Goal: Find specific fact: Find specific fact

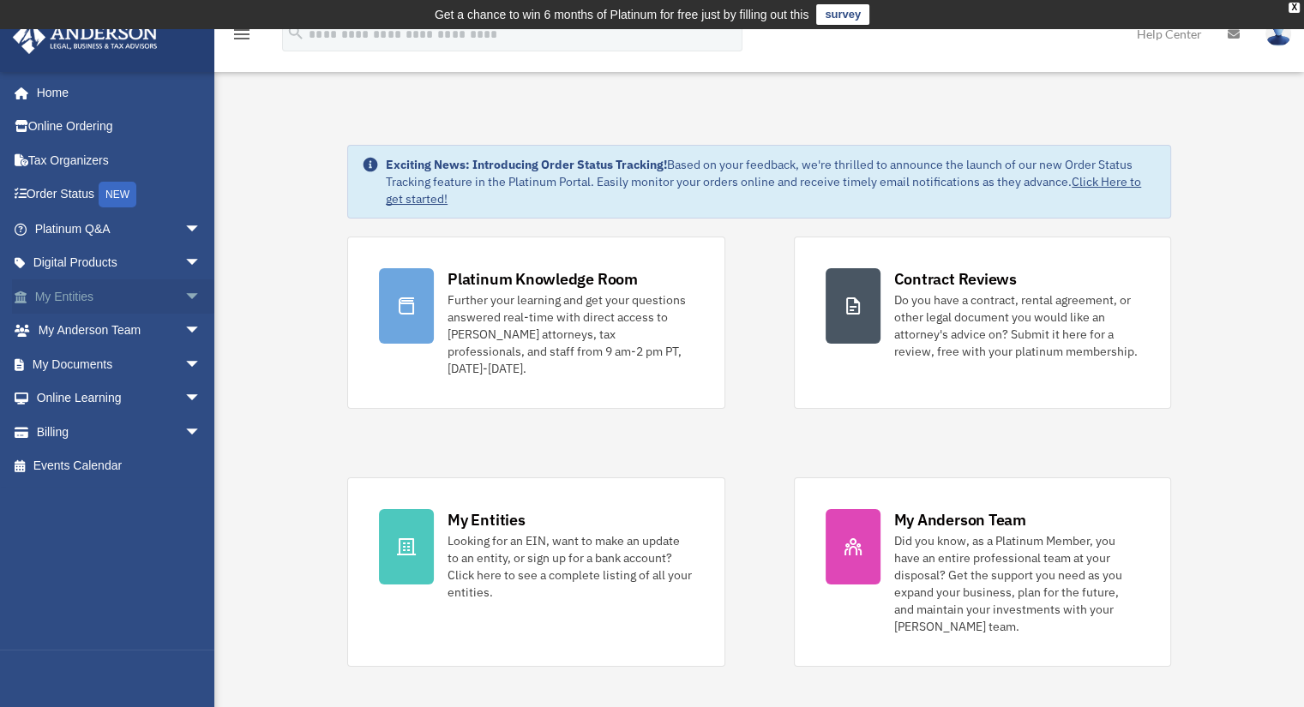
click at [186, 296] on span "arrow_drop_down" at bounding box center [201, 296] width 34 height 35
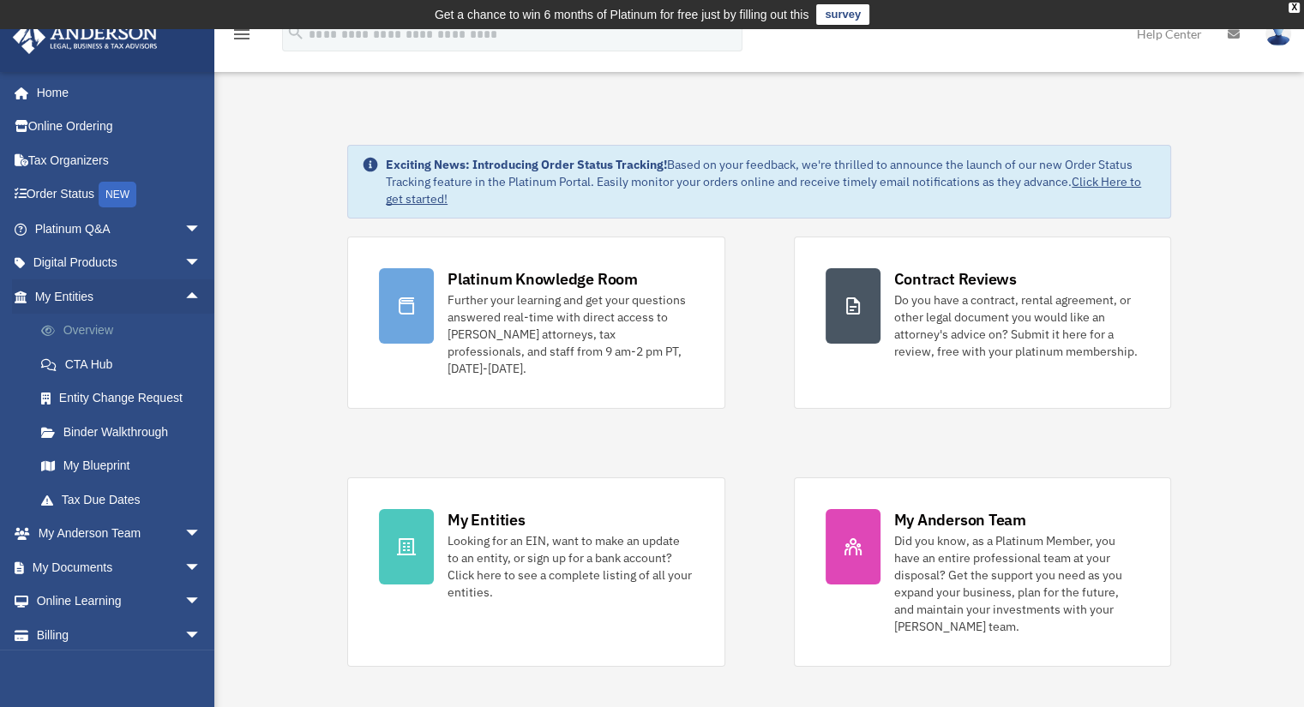
click at [90, 331] on link "Overview" at bounding box center [125, 331] width 203 height 34
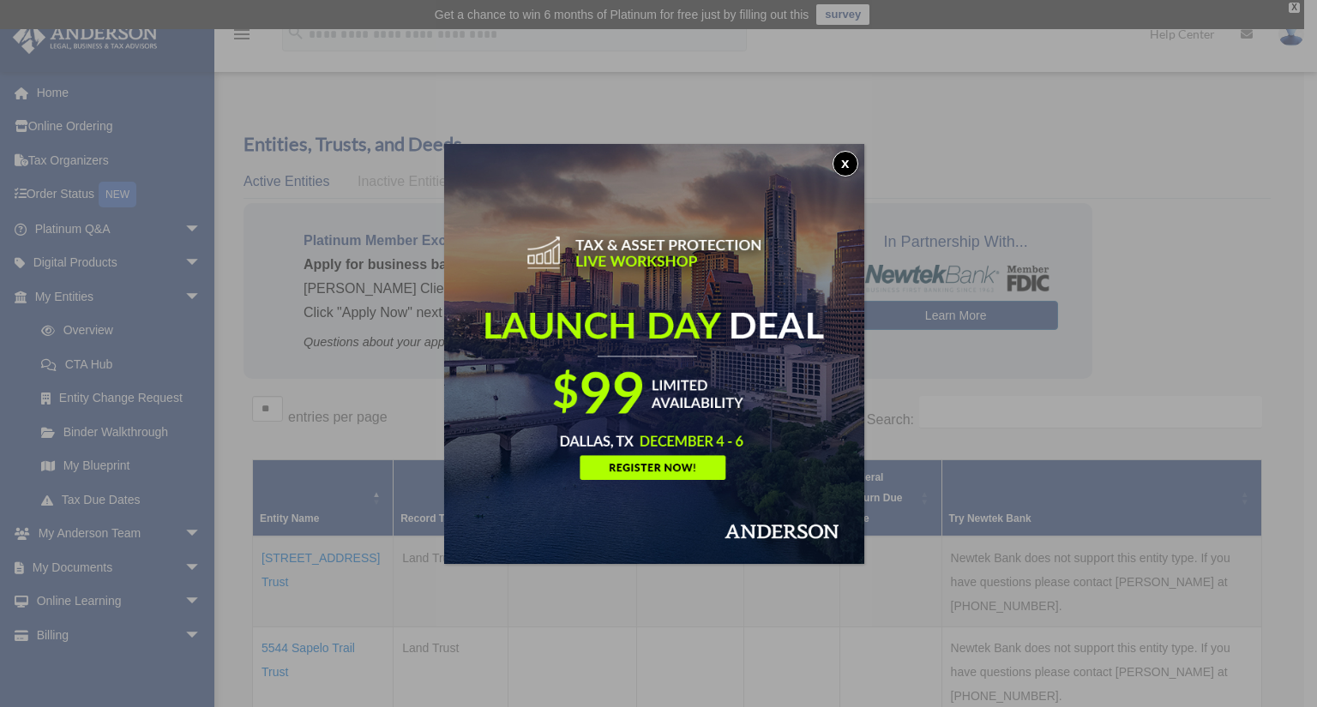
click at [850, 160] on button "x" at bounding box center [845, 164] width 26 height 26
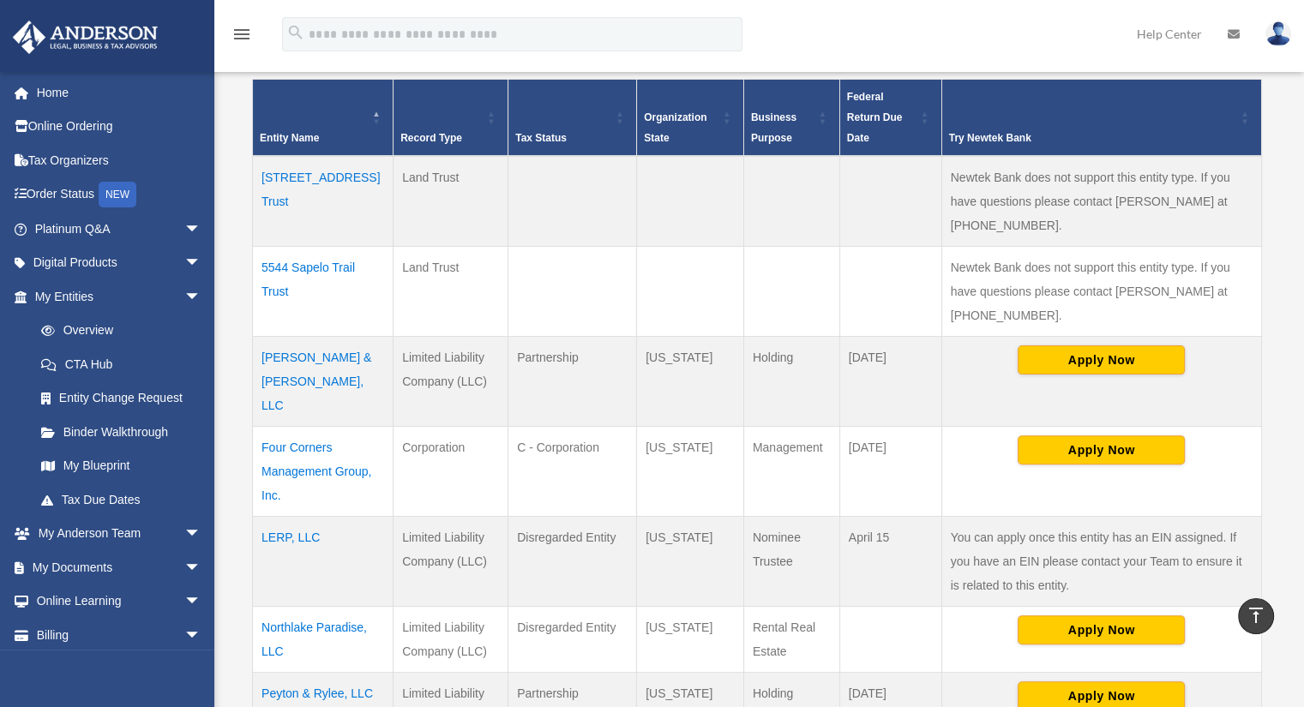
scroll to position [379, 0]
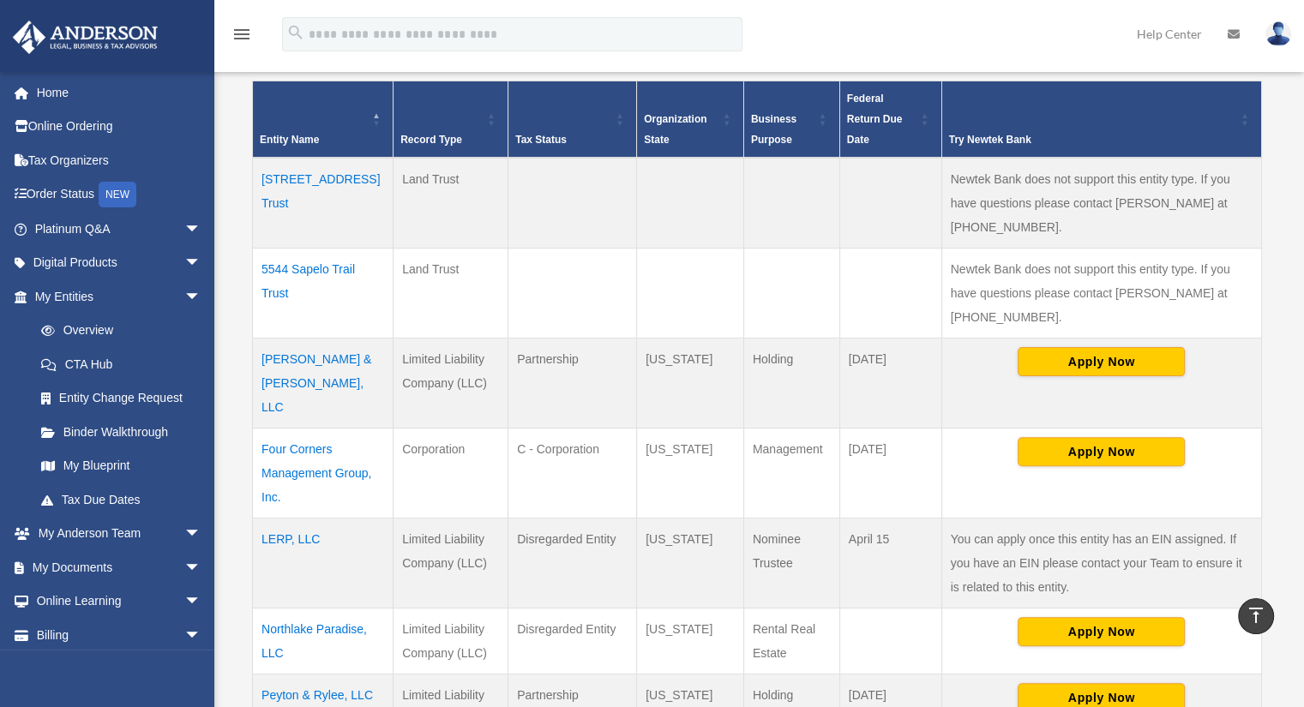
click at [289, 428] on td "Four Corners Management Group, Inc." at bounding box center [323, 473] width 141 height 90
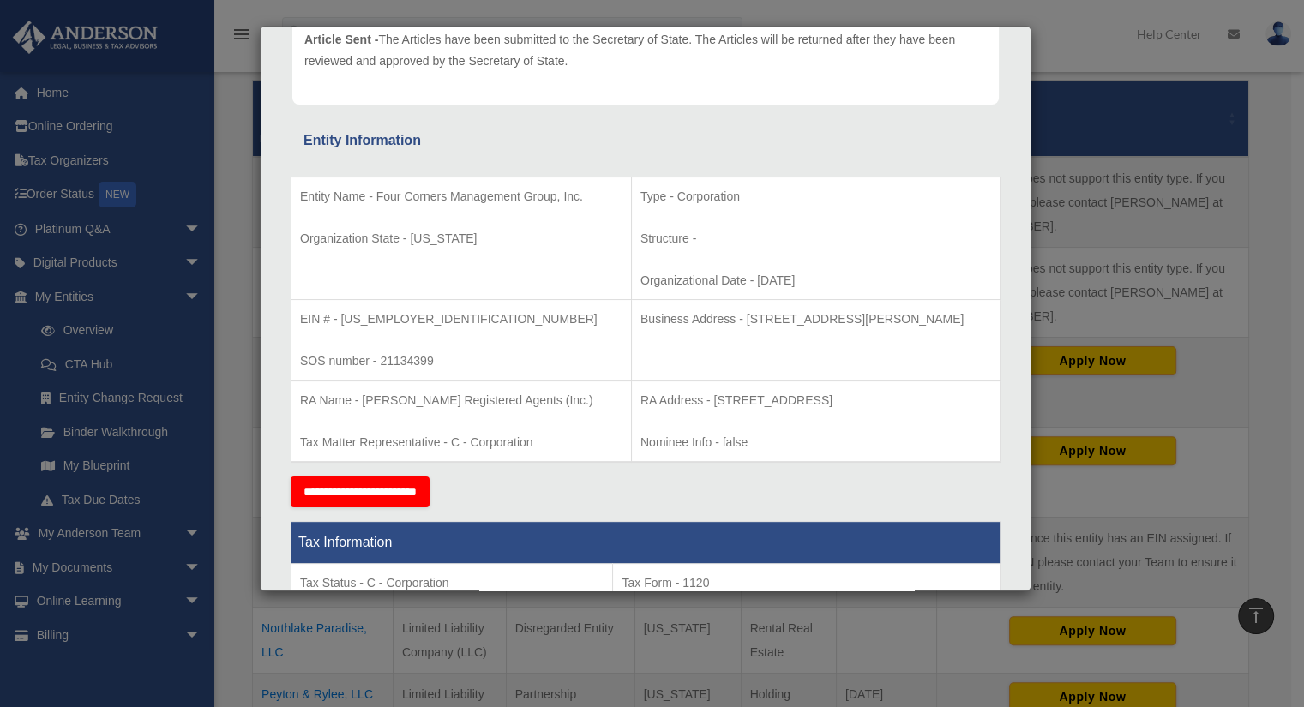
scroll to position [227, 0]
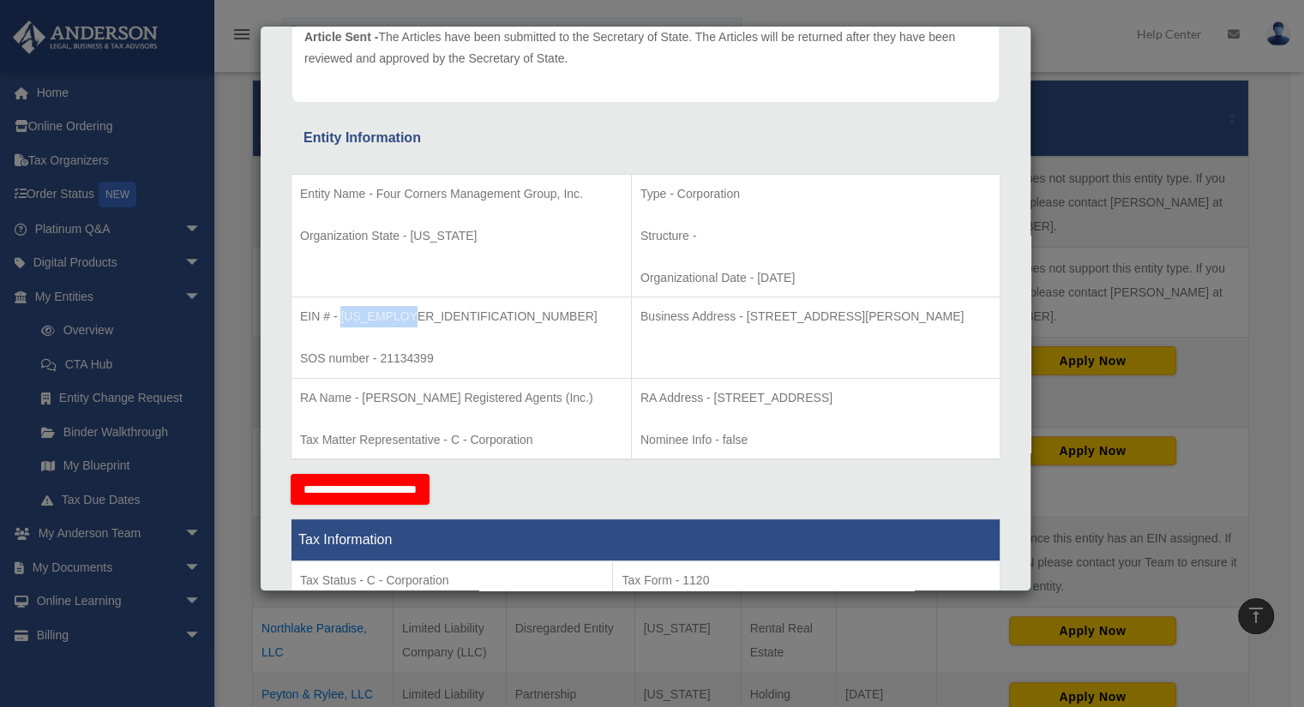
drag, startPoint x: 406, startPoint y: 315, endPoint x: 339, endPoint y: 313, distance: 67.8
click at [339, 313] on p "EIN # - [US_EMPLOYER_IDENTIFICATION_NUMBER]" at bounding box center [461, 316] width 322 height 21
copy p "[US_EMPLOYER_IDENTIFICATION_NUMBER]"
click at [698, 318] on p "Business Address - [STREET_ADDRESS][PERSON_NAME]" at bounding box center [815, 316] width 351 height 21
click at [694, 316] on p "Business Address - [STREET_ADDRESS][PERSON_NAME]" at bounding box center [815, 316] width 351 height 21
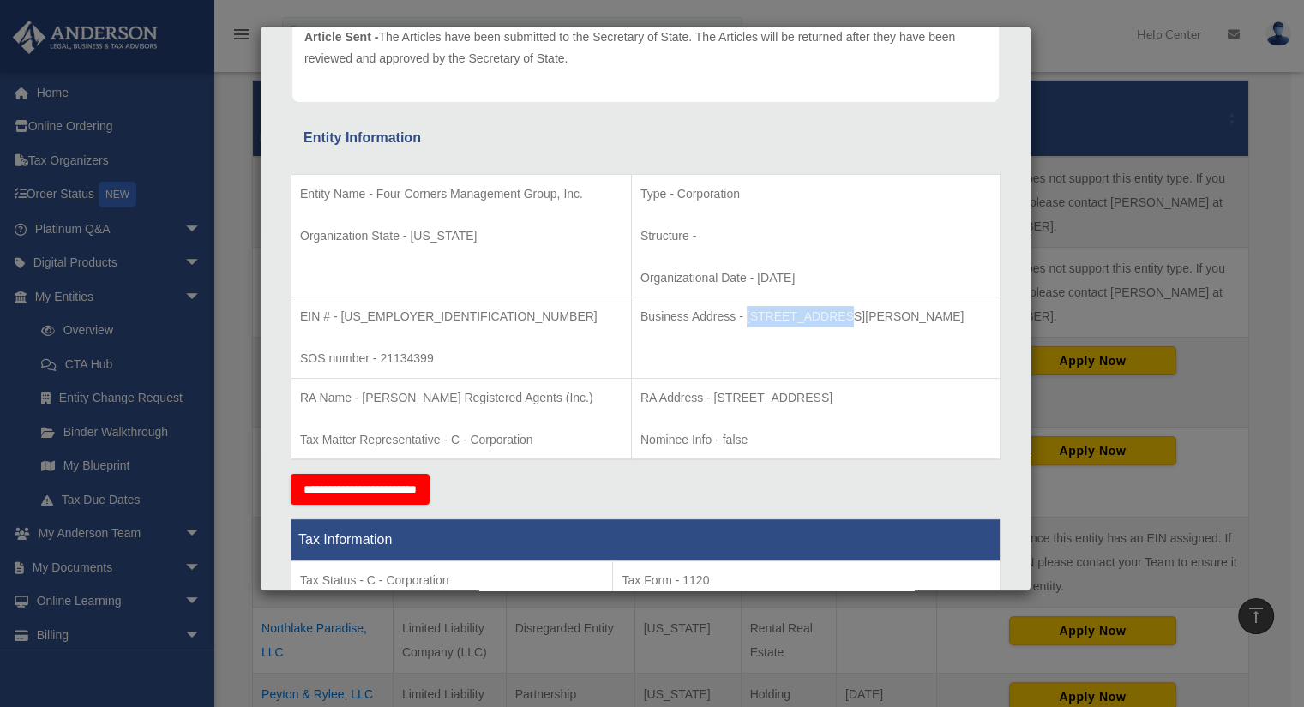
drag, startPoint x: 694, startPoint y: 316, endPoint x: 780, endPoint y: 320, distance: 86.7
click at [780, 320] on p "Business Address - [STREET_ADDRESS][PERSON_NAME]" at bounding box center [815, 316] width 351 height 21
copy p "[STREET_ADDRESS][PERSON_NAME]"
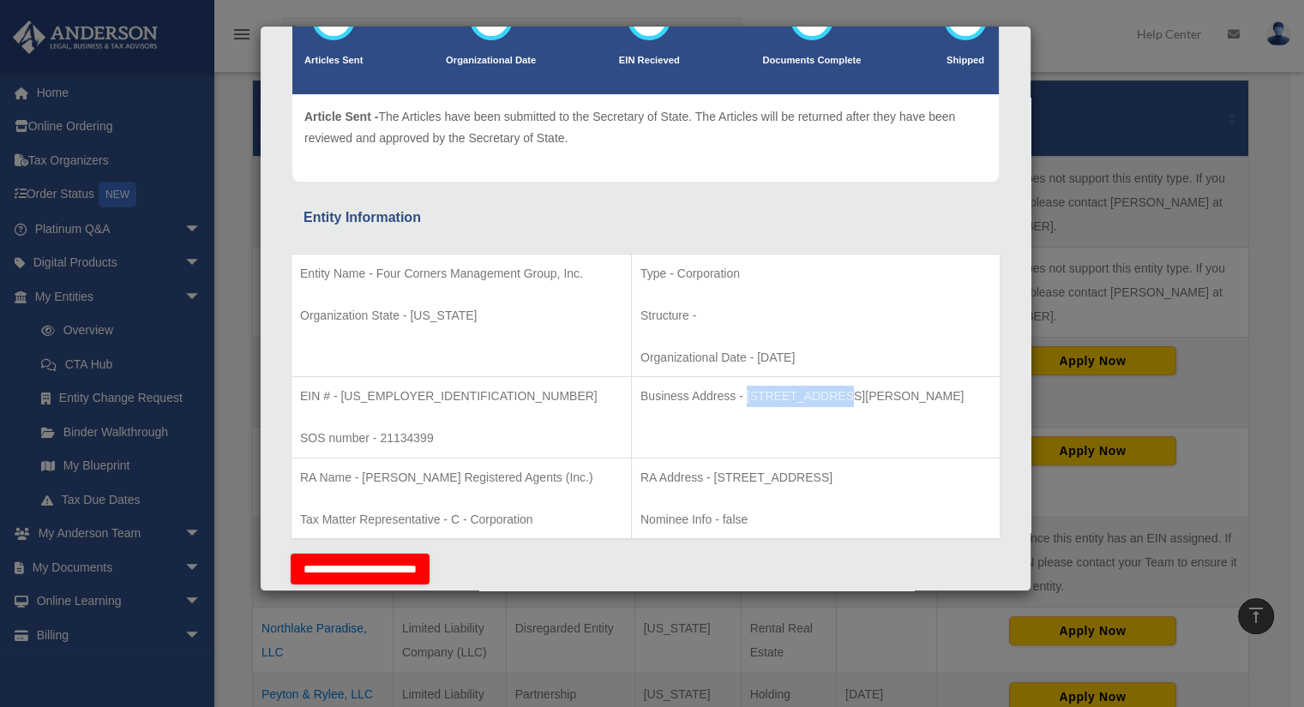
scroll to position [0, 0]
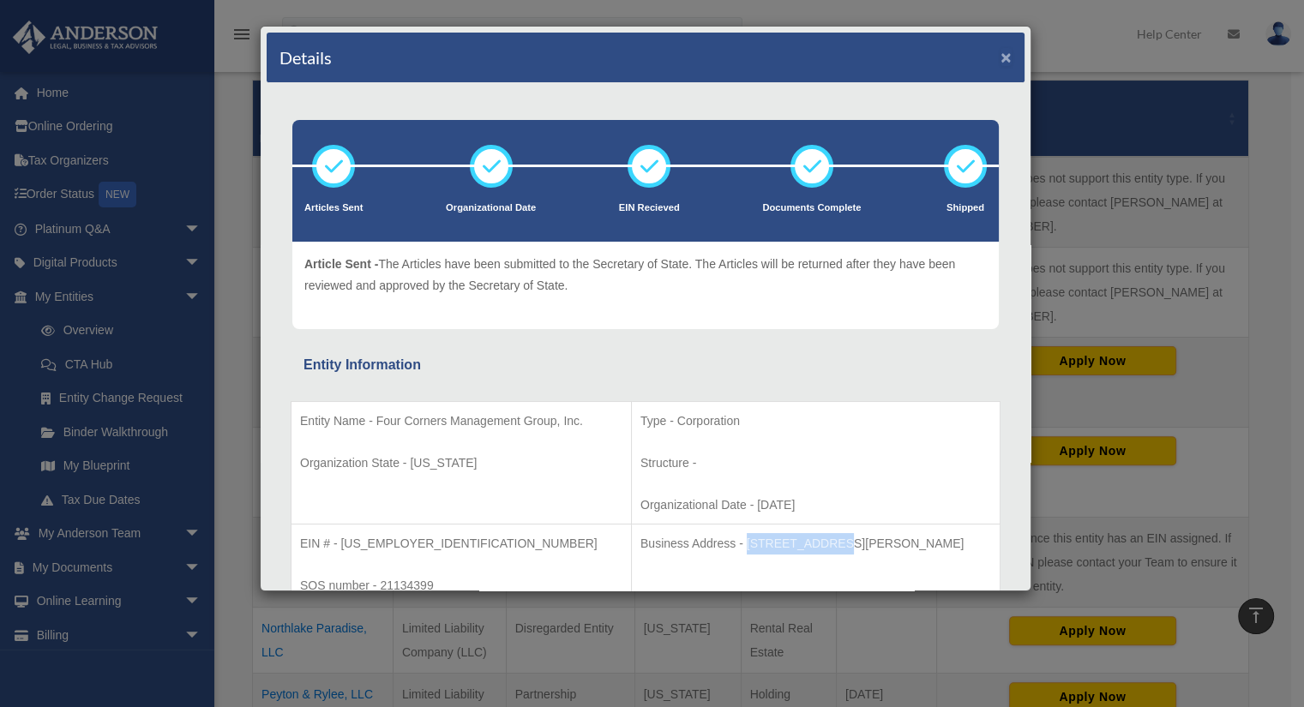
click at [1001, 57] on button "×" at bounding box center [1006, 57] width 11 height 18
